Goal: Task Accomplishment & Management: Manage account settings

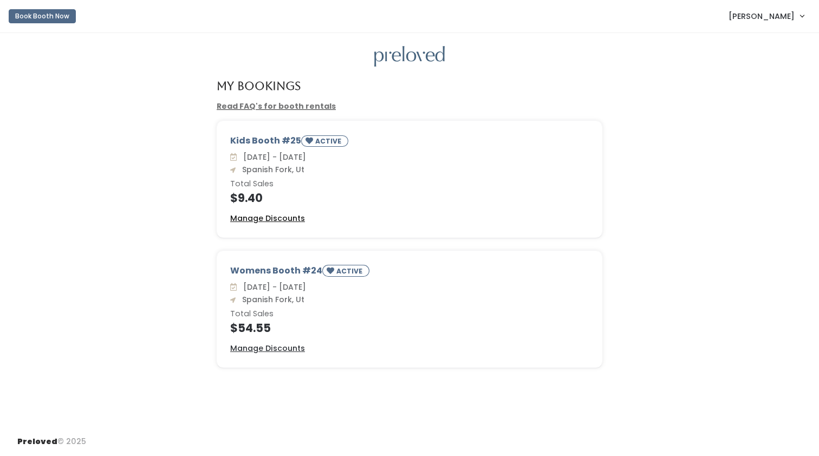
click at [273, 220] on u "Manage Discounts" at bounding box center [267, 218] width 75 height 11
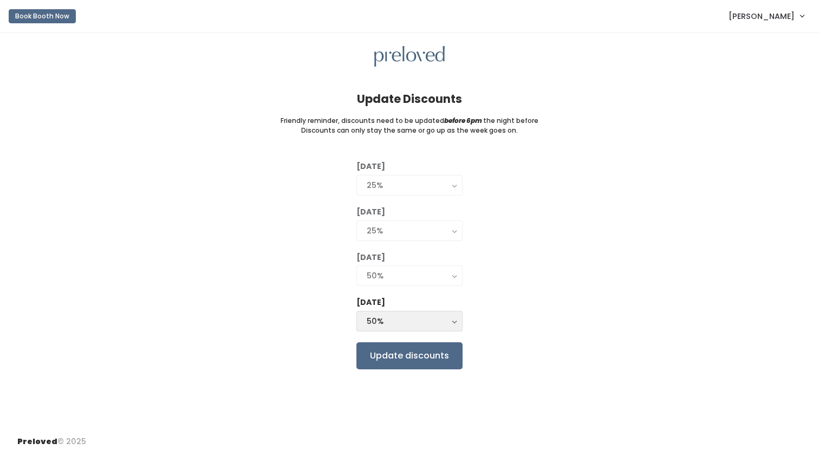
click at [451, 322] on div "50%" at bounding box center [410, 321] width 86 height 12
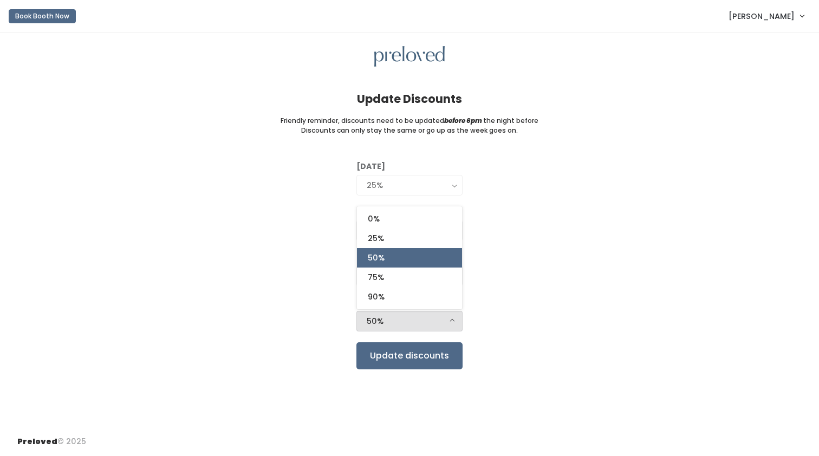
click at [451, 322] on div "50%" at bounding box center [410, 321] width 86 height 12
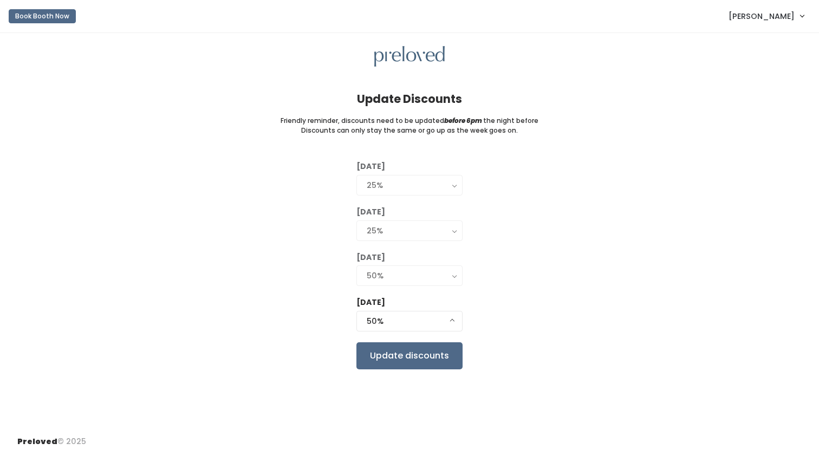
click at [511, 306] on div "Tuesday 0% 25% 50% 75% 90% 25% Wednesday 0% 25% 50% 75% 90% 25% Thursday 0% 25%…" at bounding box center [409, 265] width 784 height 208
click at [429, 359] on input "Update discounts" at bounding box center [409, 355] width 106 height 27
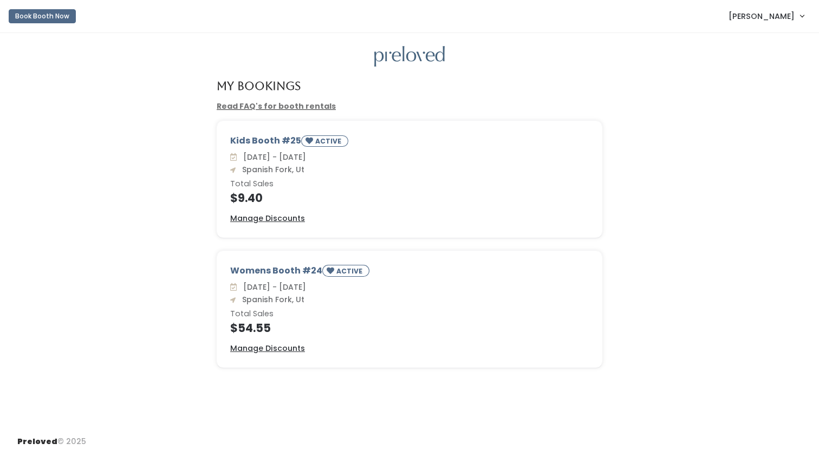
click at [270, 269] on div "Womens Booth #24 ACTIVE" at bounding box center [409, 272] width 358 height 17
click at [251, 350] on u "Manage Discounts" at bounding box center [267, 348] width 75 height 11
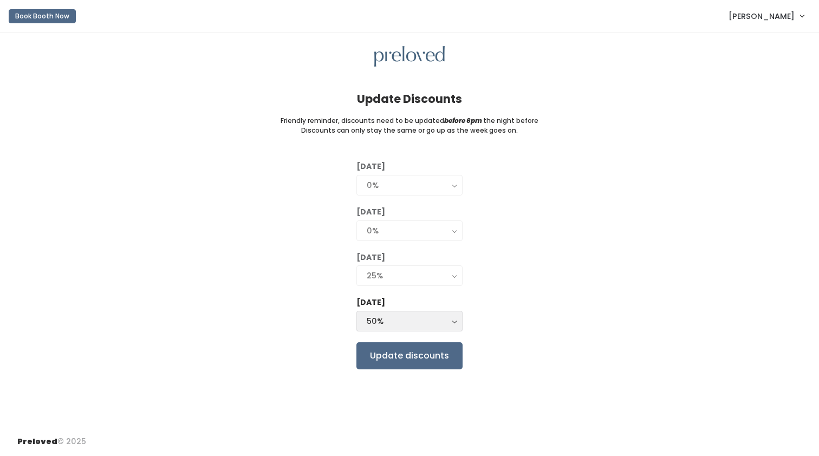
click at [395, 321] on div "50%" at bounding box center [410, 321] width 86 height 12
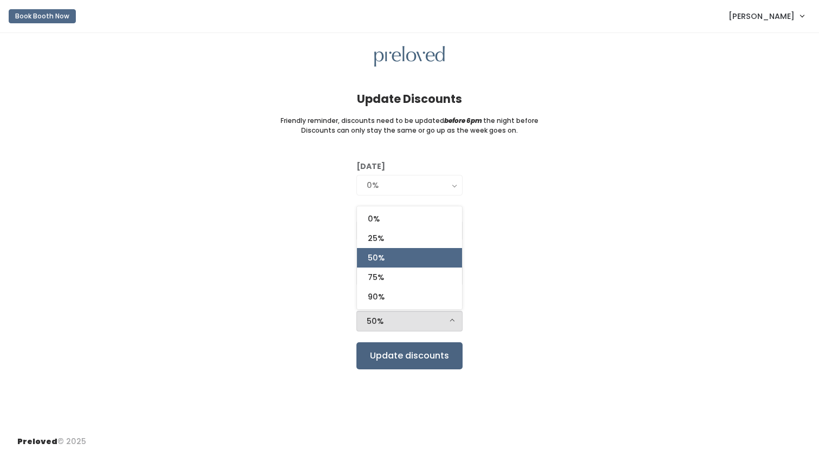
click at [392, 356] on input "Update discounts" at bounding box center [409, 355] width 106 height 27
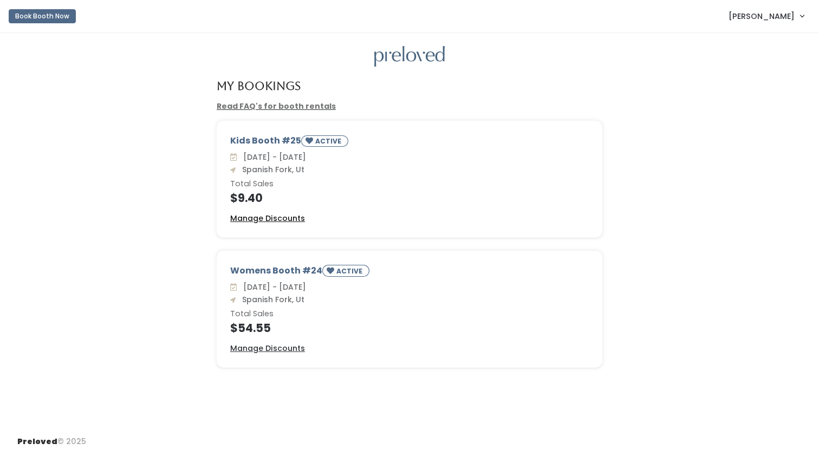
click at [289, 215] on u "Manage Discounts" at bounding box center [267, 218] width 75 height 11
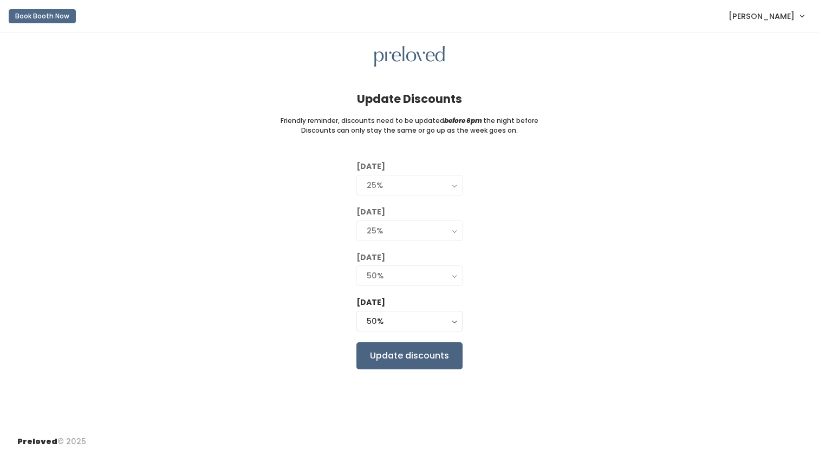
click at [405, 359] on input "Update discounts" at bounding box center [409, 355] width 106 height 27
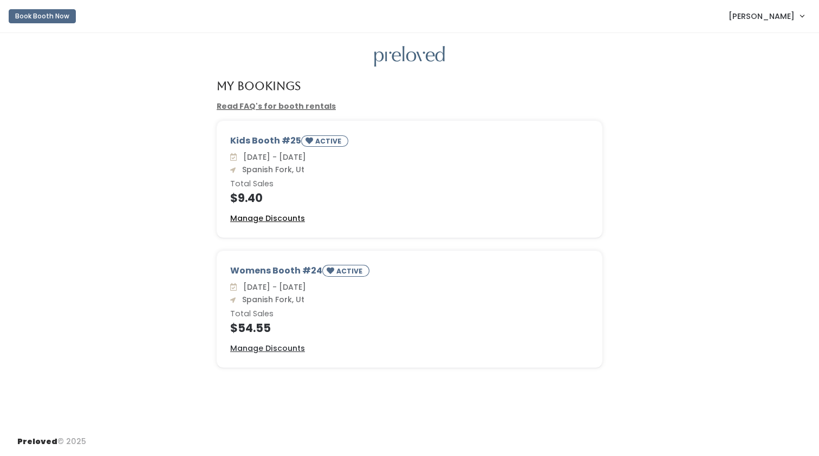
click at [288, 216] on u "Manage Discounts" at bounding box center [267, 218] width 75 height 11
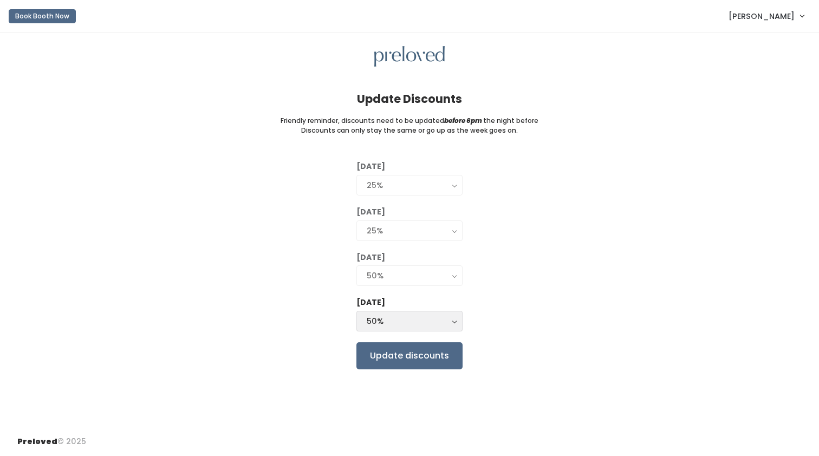
click at [448, 319] on div "50%" at bounding box center [410, 321] width 86 height 12
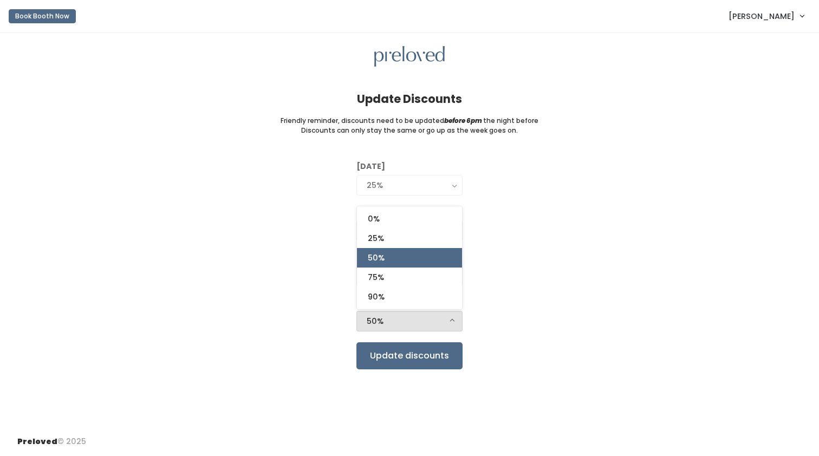
click at [448, 318] on div "50%" at bounding box center [410, 321] width 86 height 12
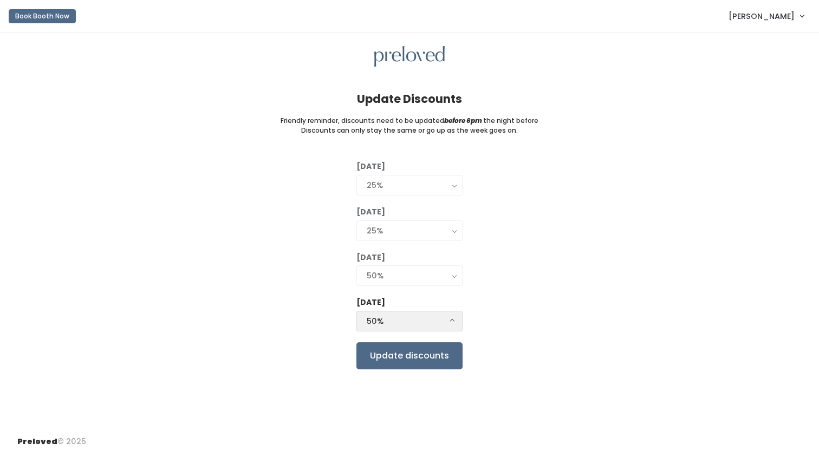
click at [448, 318] on div "50%" at bounding box center [410, 321] width 86 height 12
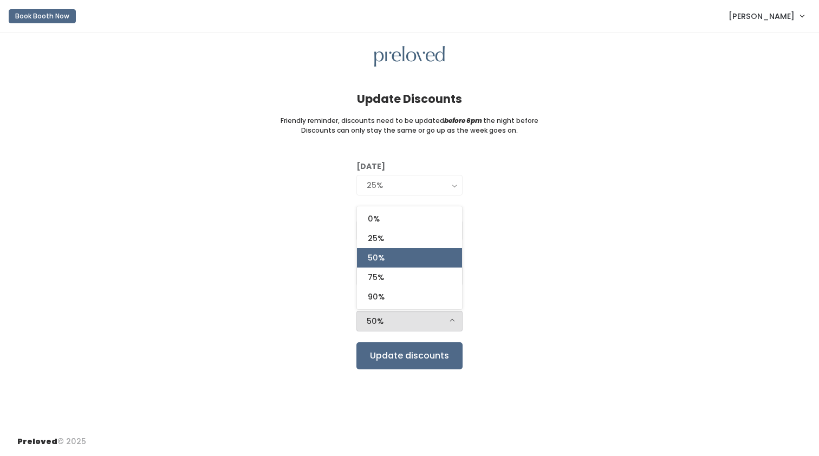
click at [546, 290] on div "Tuesday 0% 25% 50% 75% 90% 25% Wednesday 0% 25% 50% 75% 90% 25% Thursday 0% 25%…" at bounding box center [409, 265] width 784 height 208
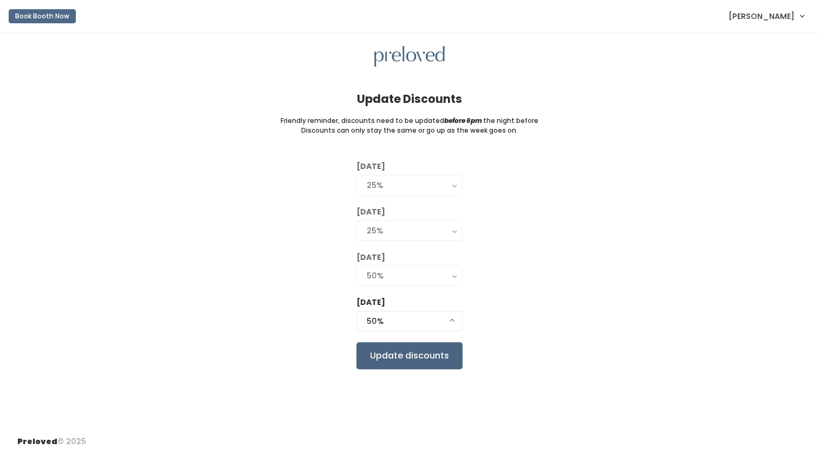
click at [397, 351] on input "Update discounts" at bounding box center [409, 355] width 106 height 27
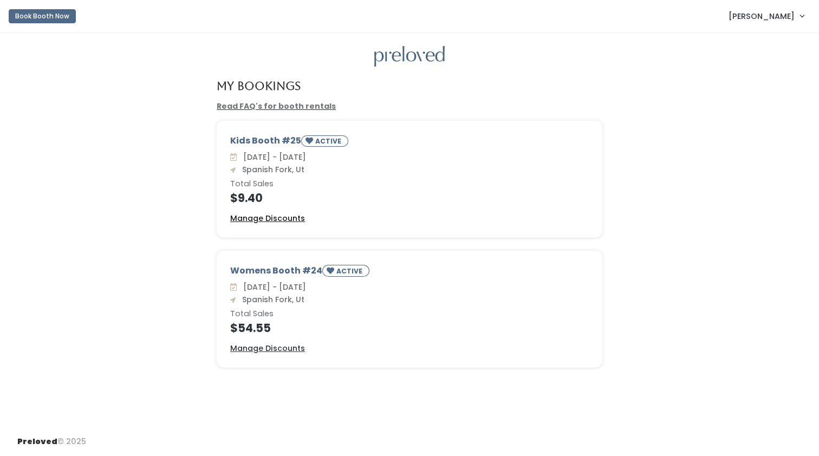
click at [277, 223] on u "Manage Discounts" at bounding box center [267, 218] width 75 height 11
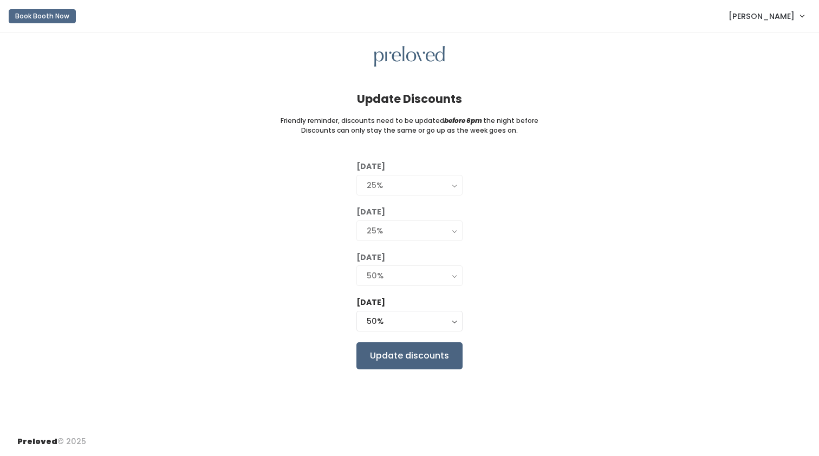
click at [423, 357] on input "Update discounts" at bounding box center [409, 355] width 106 height 27
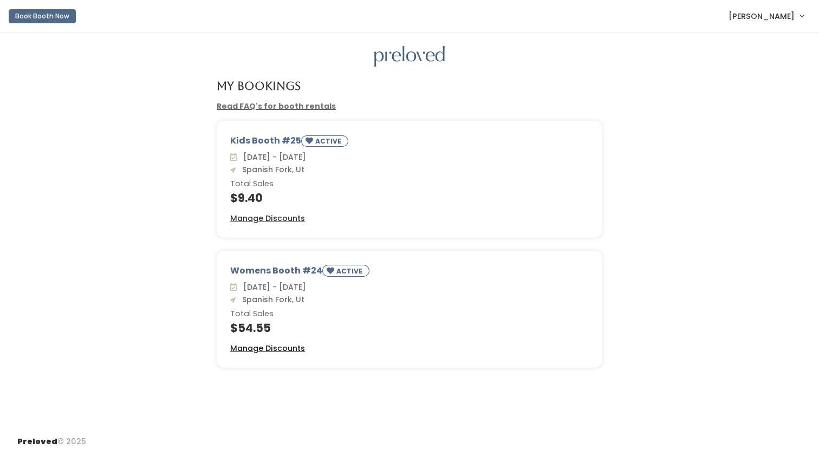
click at [268, 347] on u "Manage Discounts" at bounding box center [267, 348] width 75 height 11
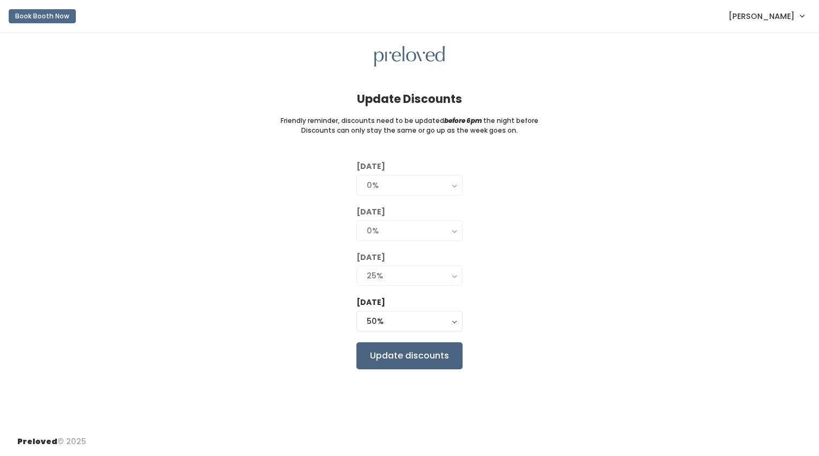
click at [434, 362] on input "Update discounts" at bounding box center [409, 355] width 106 height 27
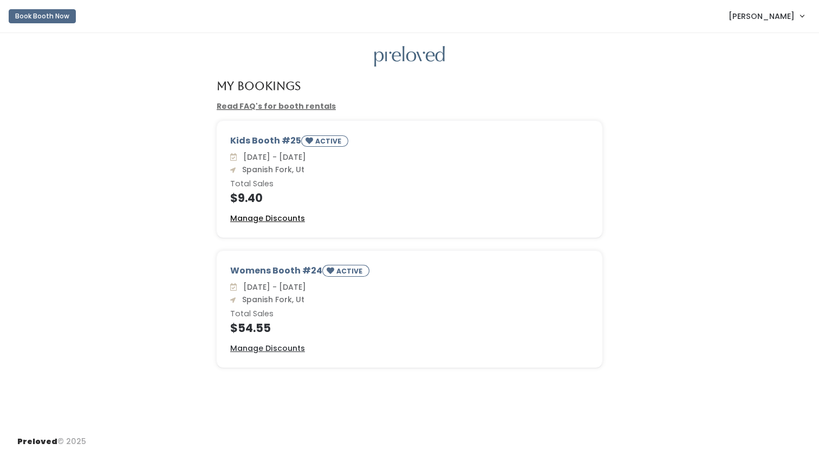
click at [277, 214] on u "Manage Discounts" at bounding box center [267, 218] width 75 height 11
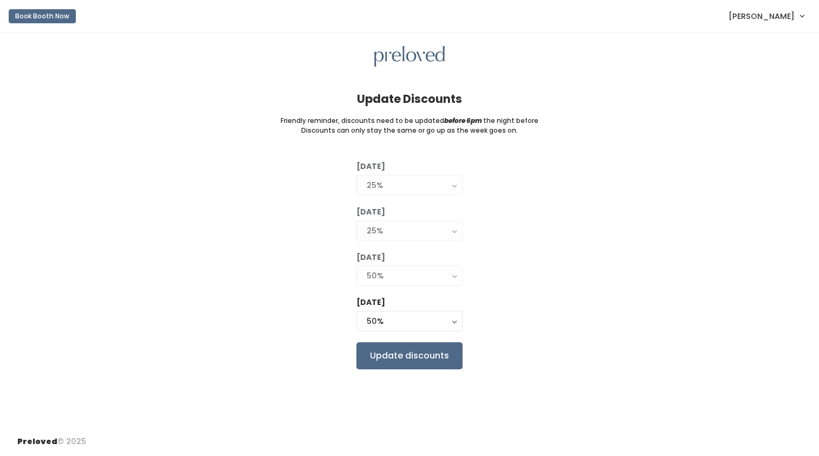
click at [269, 227] on div "Tuesday 0% 25% 50% 75% 90% 25% Wednesday 0% 25% 50% 75% 90% 25% Thursday 0% 25%…" at bounding box center [409, 265] width 784 height 208
click at [403, 359] on input "Update discounts" at bounding box center [409, 355] width 106 height 27
